Goal: Book appointment/travel/reservation

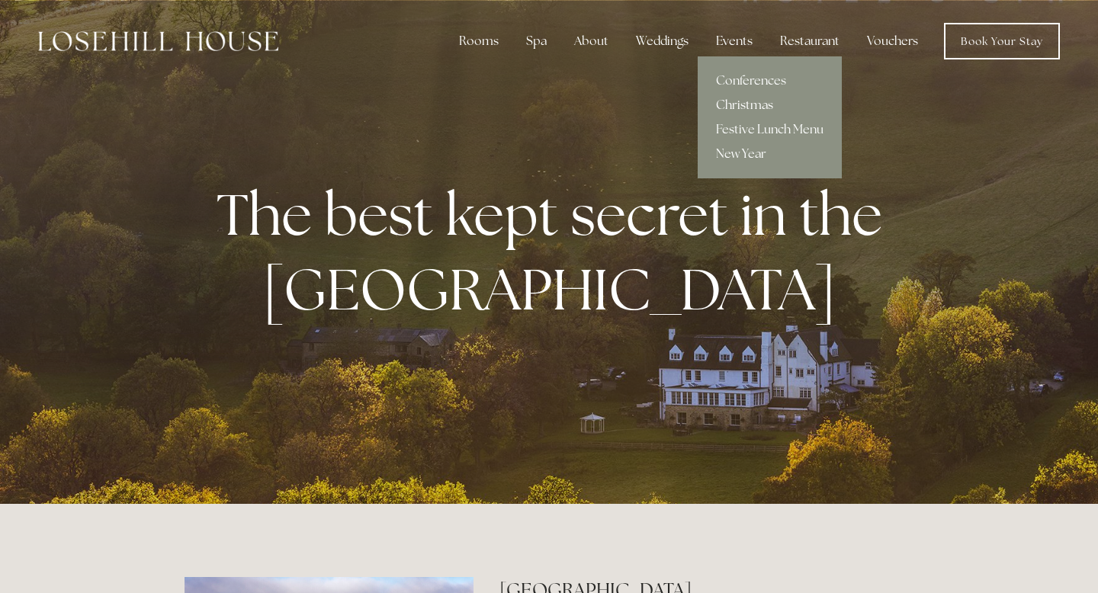
click at [743, 103] on link "Christmas" at bounding box center [770, 105] width 144 height 24
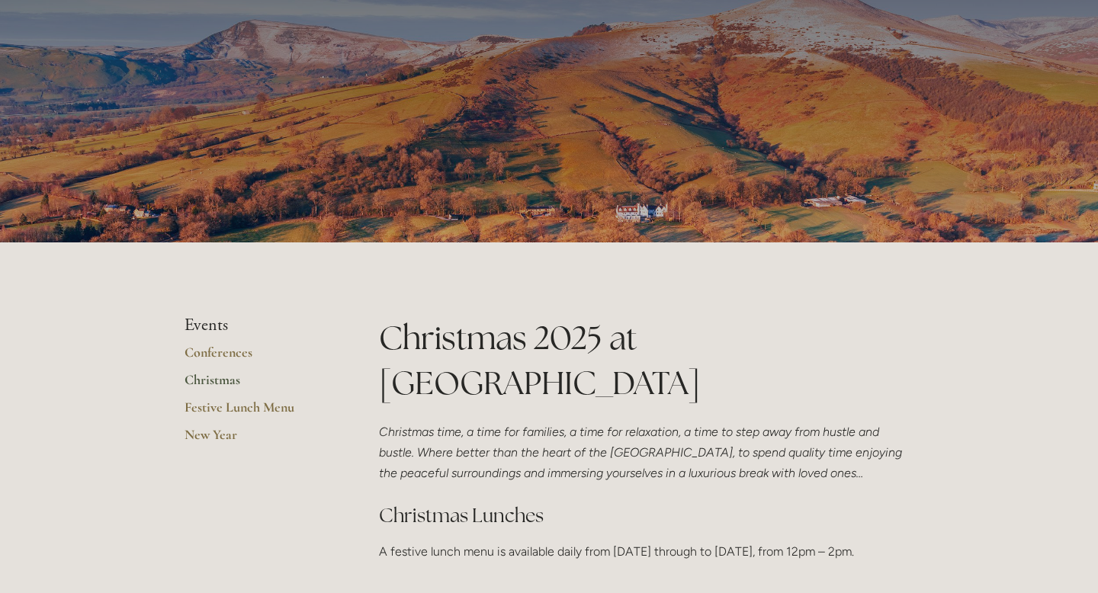
scroll to position [101, 0]
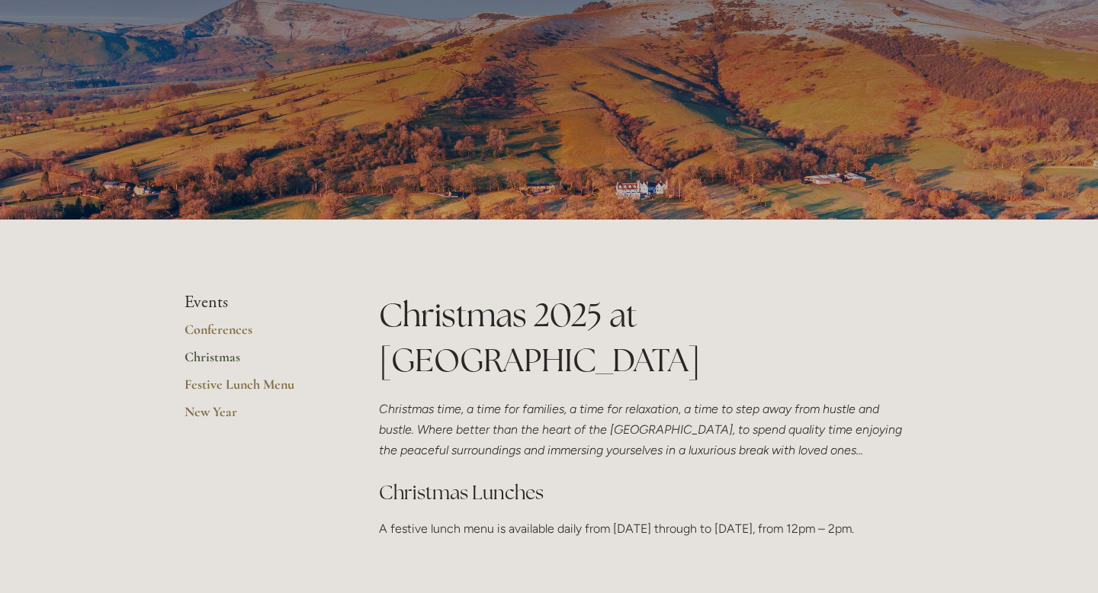
click at [223, 357] on link "Christmas" at bounding box center [258, 361] width 146 height 27
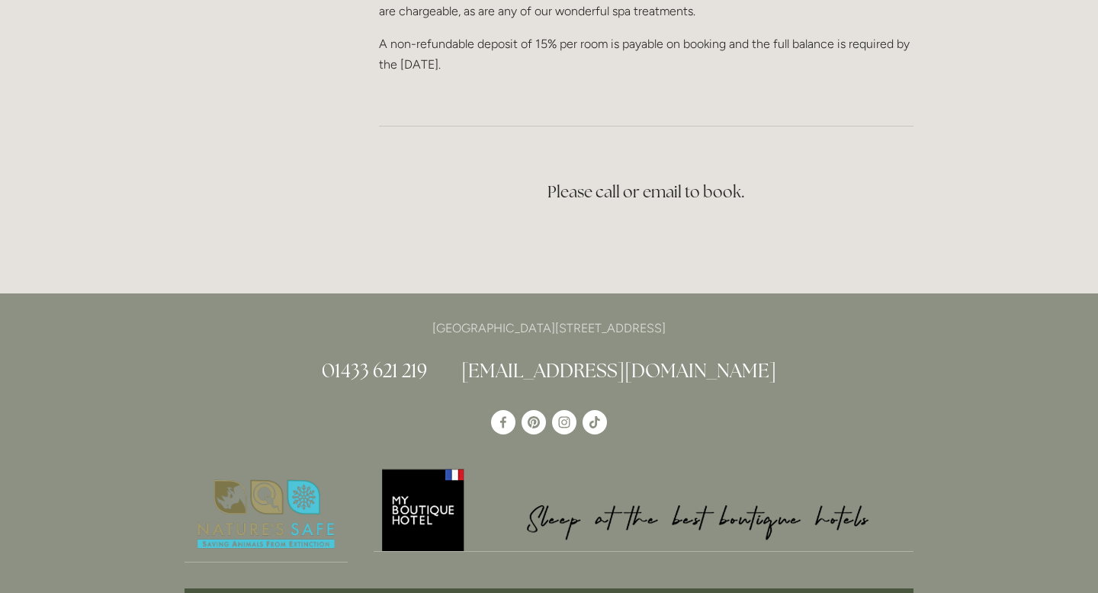
scroll to position [2873, 0]
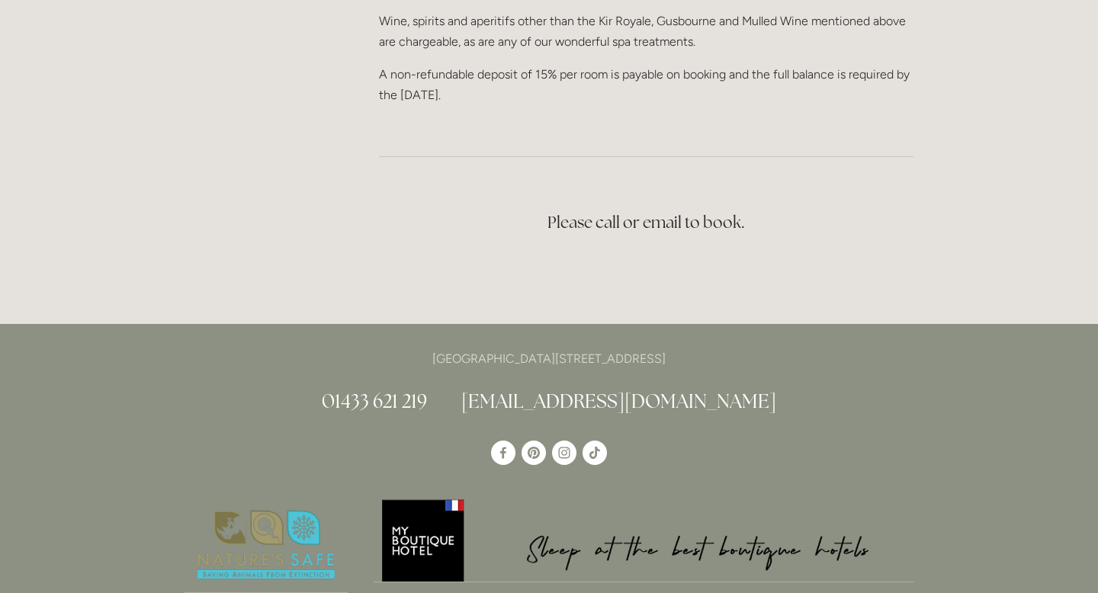
click at [566, 238] on h3 "Please call or email to book." at bounding box center [646, 222] width 535 height 31
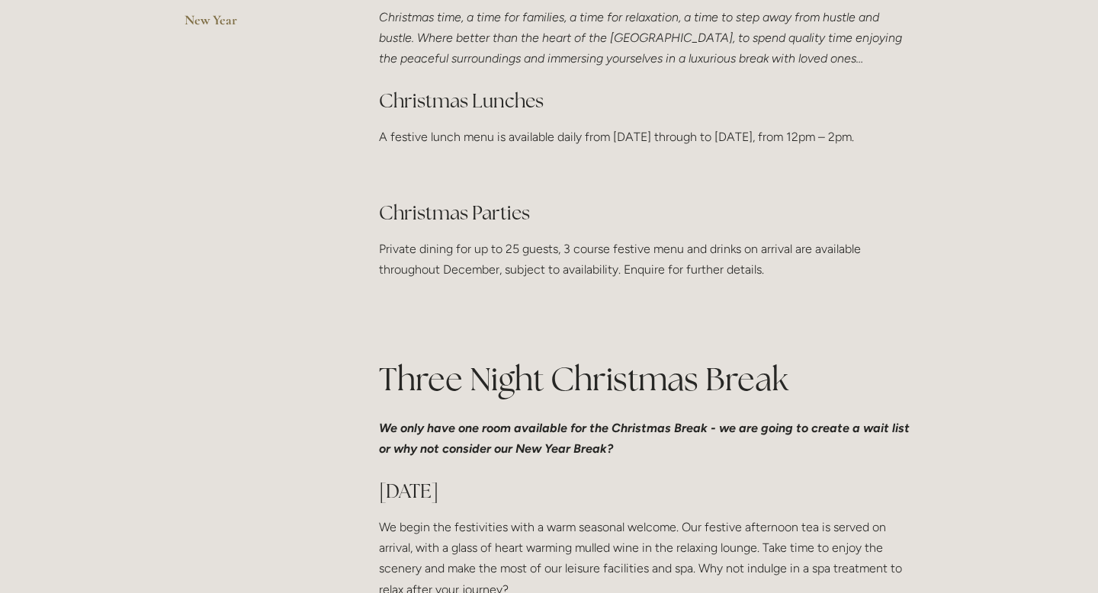
scroll to position [494, 0]
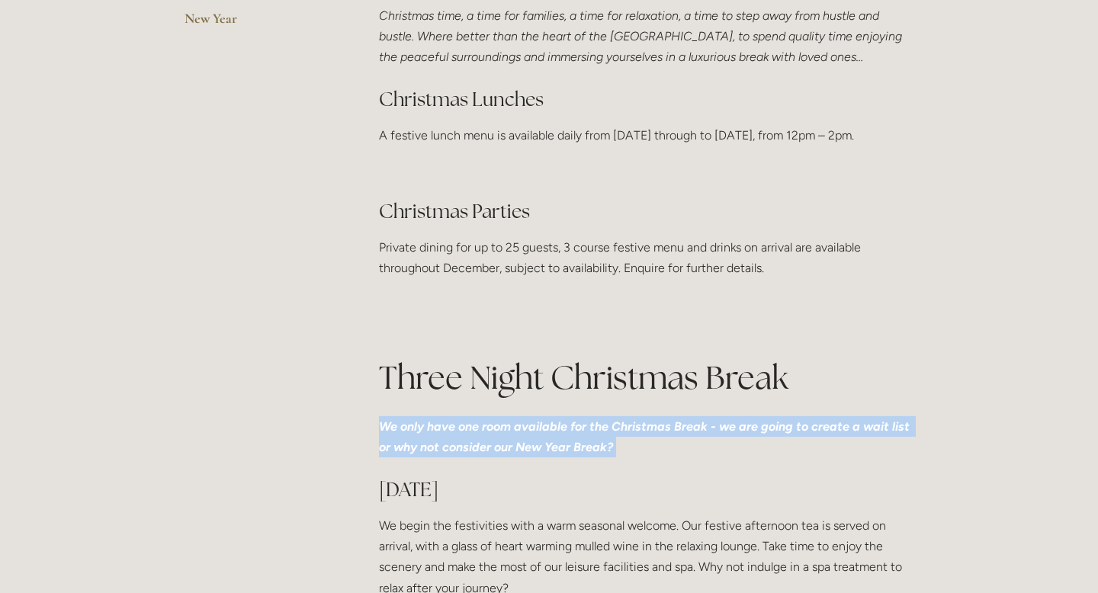
drag, startPoint x: 670, startPoint y: 490, endPoint x: 377, endPoint y: 451, distance: 295.4
click at [557, 454] on em "We only have one room available for the Christmas Break - we are going to creat…" at bounding box center [646, 436] width 534 height 35
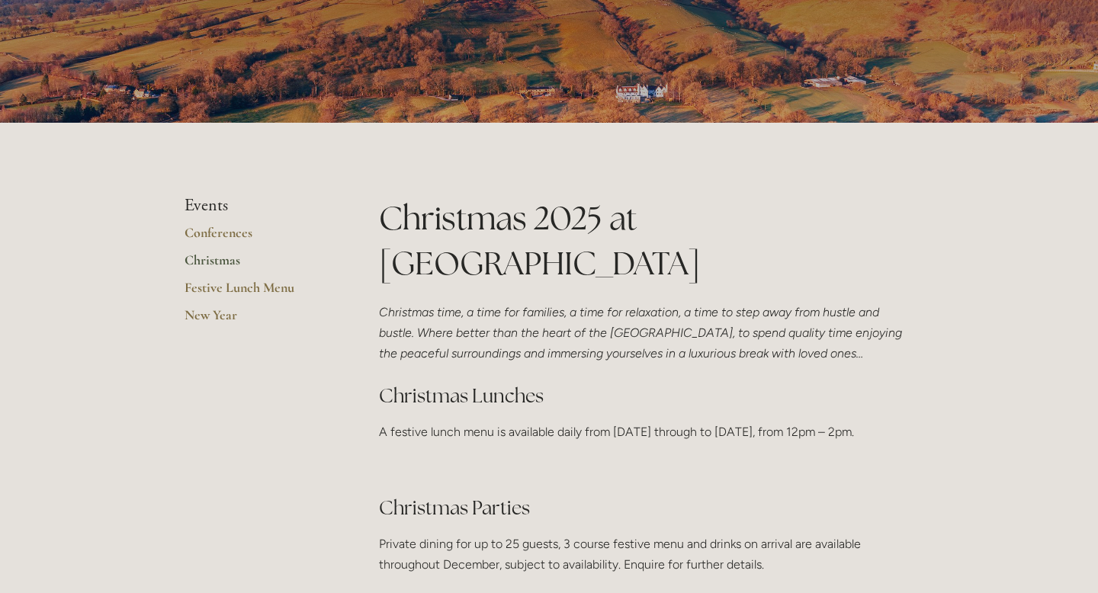
scroll to position [0, 0]
